Goal: Find specific page/section: Find specific page/section

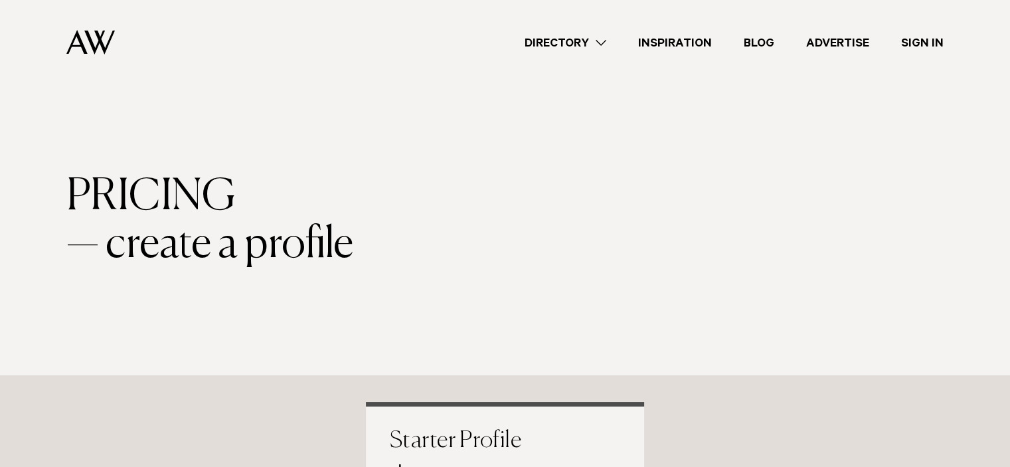
click at [568, 38] on link "Directory" at bounding box center [566, 43] width 114 height 18
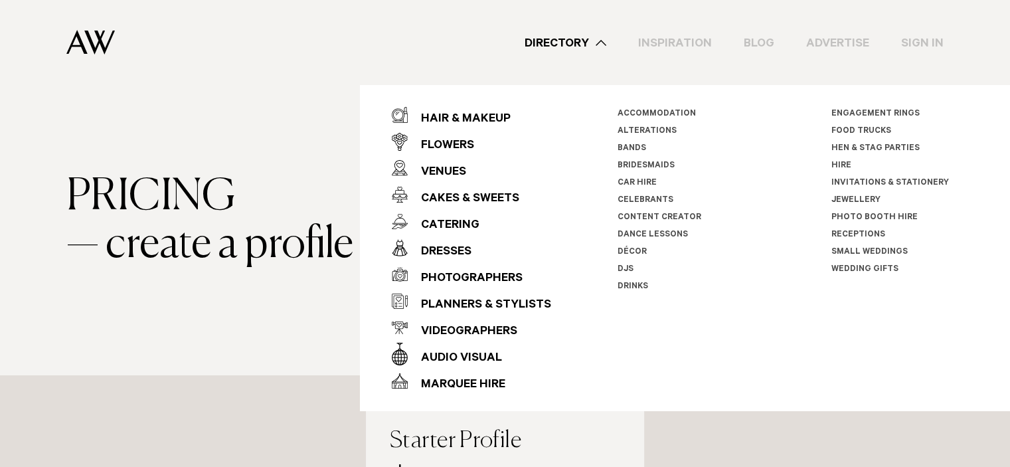
click at [637, 194] on li "Celebrants" at bounding box center [690, 200] width 147 height 17
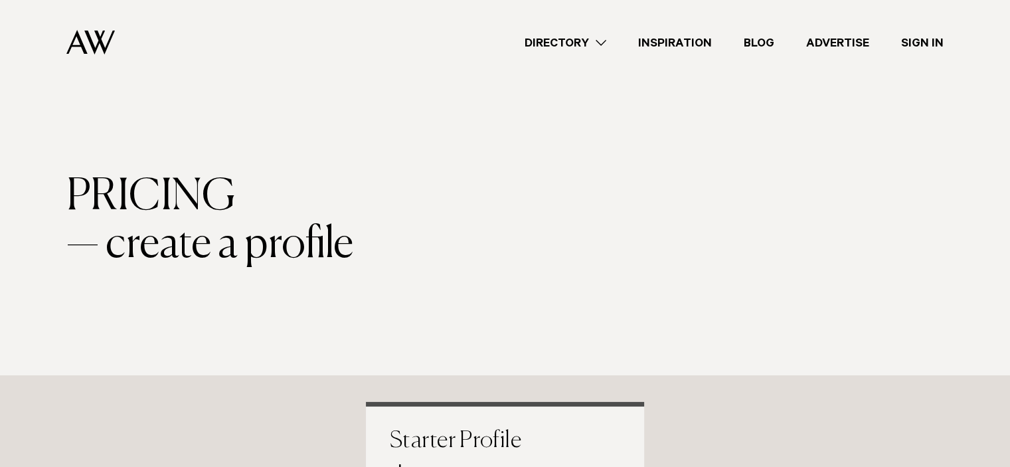
click at [579, 50] on link "Directory" at bounding box center [566, 43] width 114 height 18
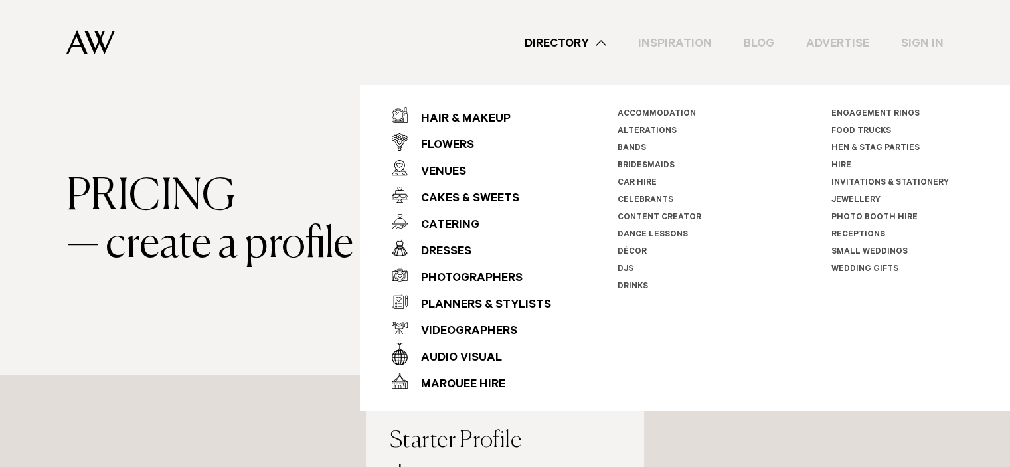
click at [635, 198] on link "Celebrants" at bounding box center [645, 200] width 56 height 9
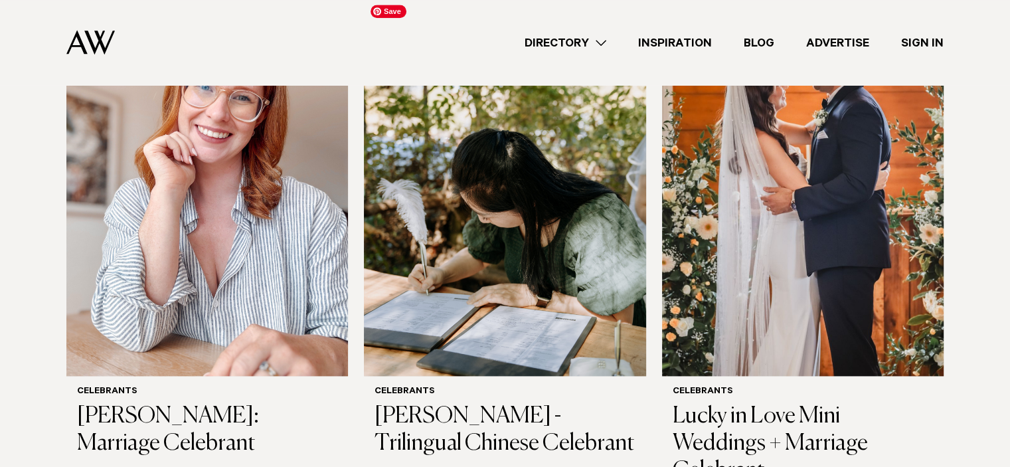
scroll to position [1476, 0]
